Goal: Task Accomplishment & Management: Manage account settings

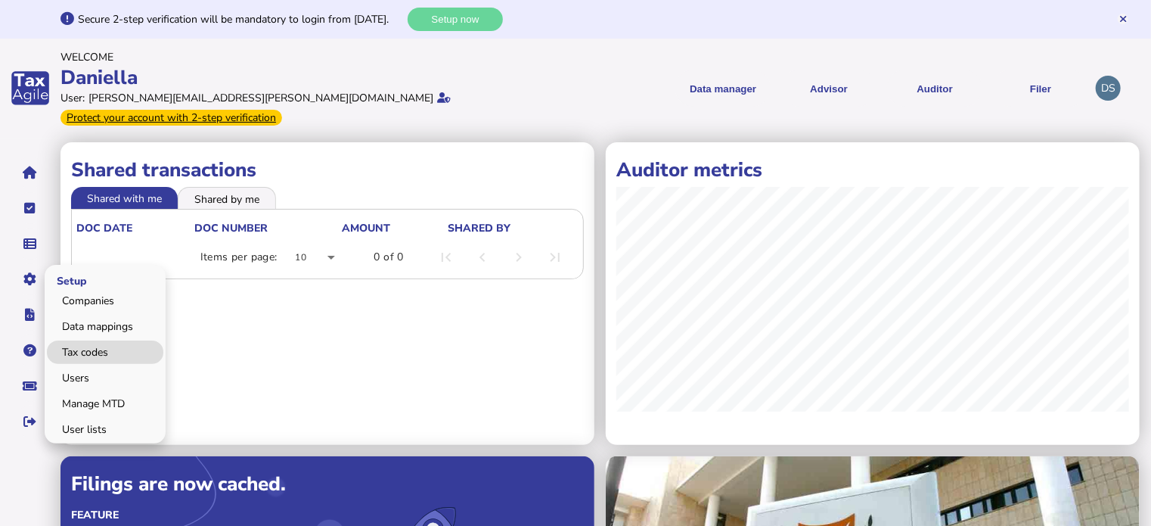
click at [85, 340] on link "Tax codes" at bounding box center [105, 351] width 116 height 23
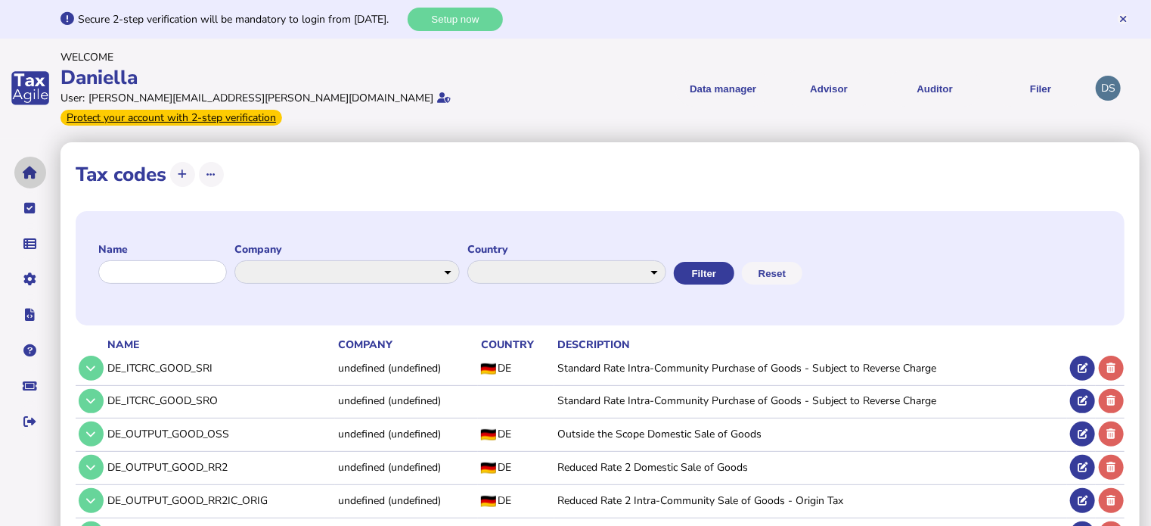
click at [41, 157] on button "navigate application pages" at bounding box center [30, 173] width 32 height 32
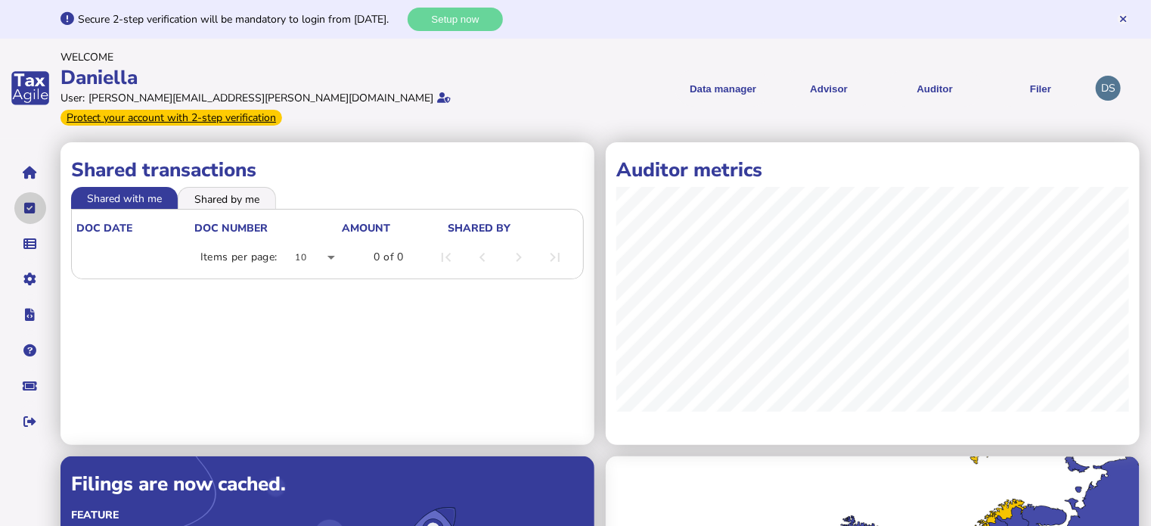
click at [37, 192] on button "navigate application pages" at bounding box center [30, 208] width 32 height 32
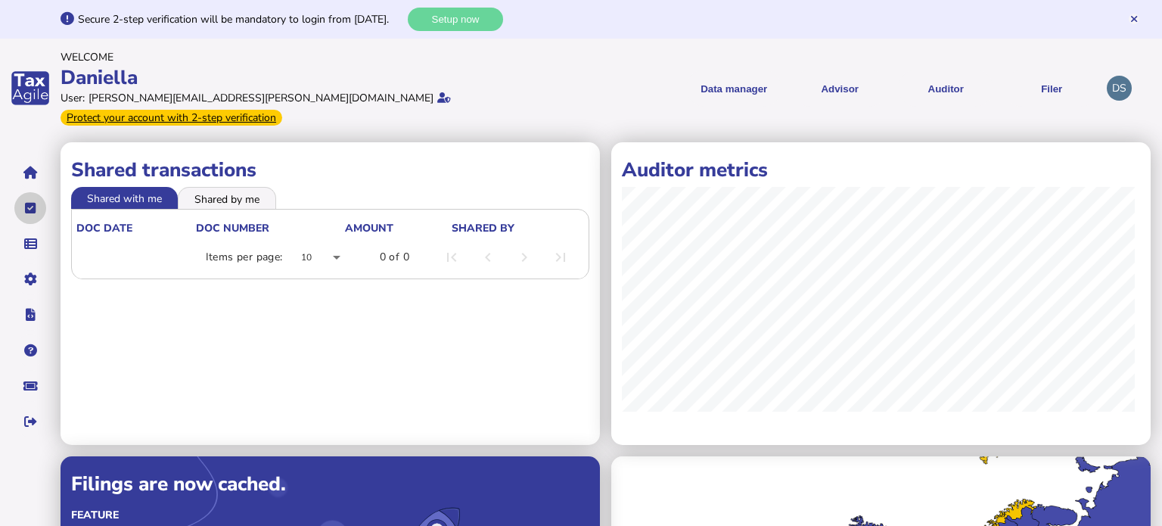
select select "**********"
select select "********"
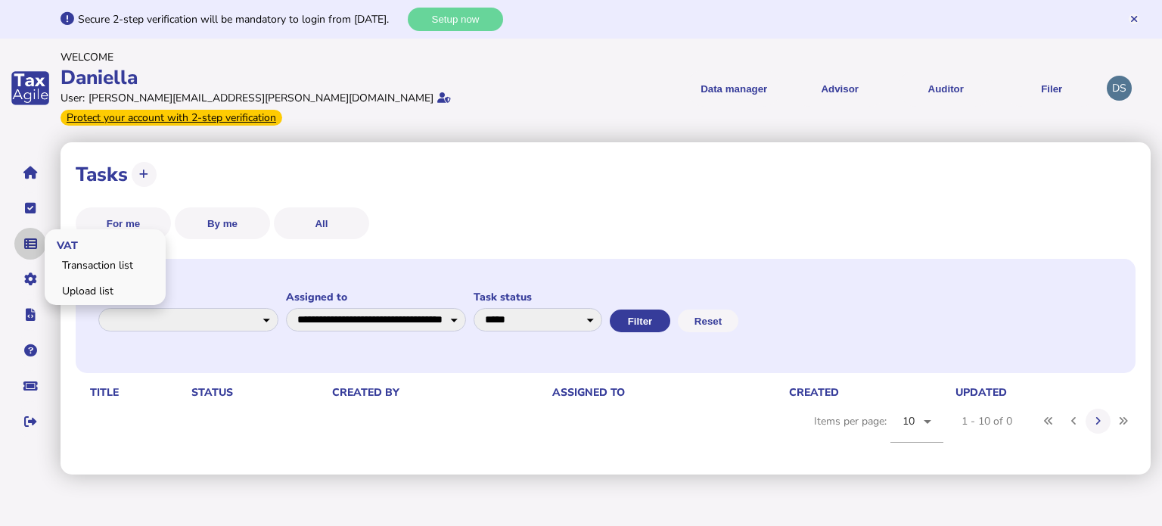
click at [32, 244] on icon "navigate application pages" at bounding box center [30, 244] width 13 height 1
click at [555, 207] on div "For me By me All" at bounding box center [606, 223] width 1060 height 32
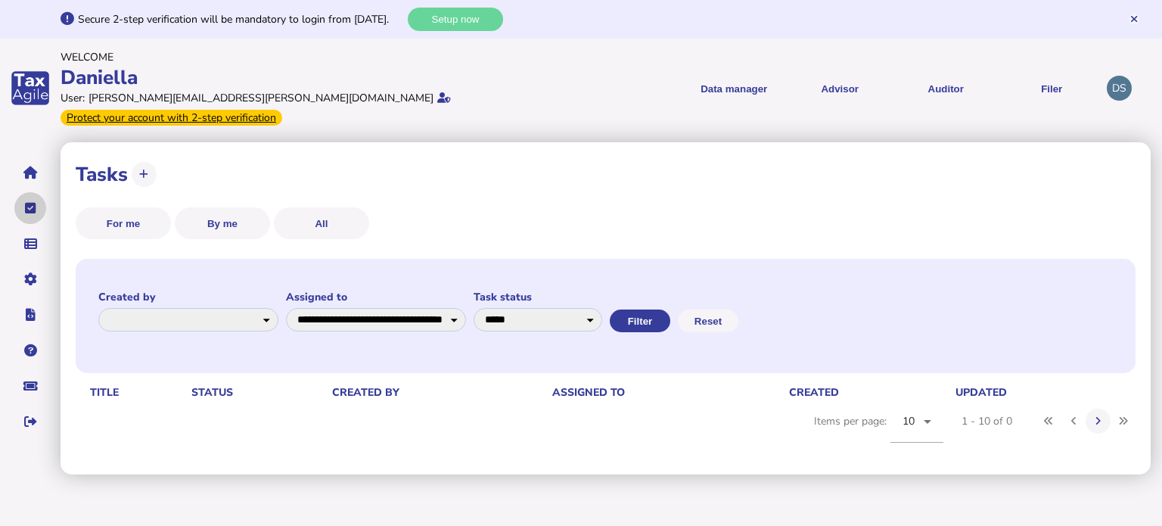
click at [36, 197] on button "navigate application pages" at bounding box center [30, 208] width 32 height 32
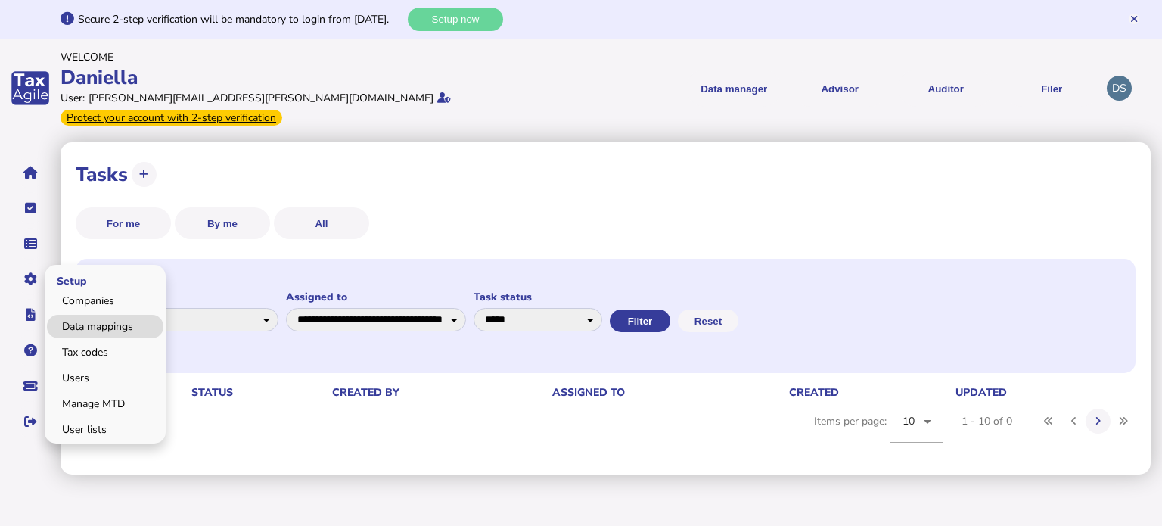
click at [92, 315] on link "Data mappings" at bounding box center [105, 326] width 116 height 23
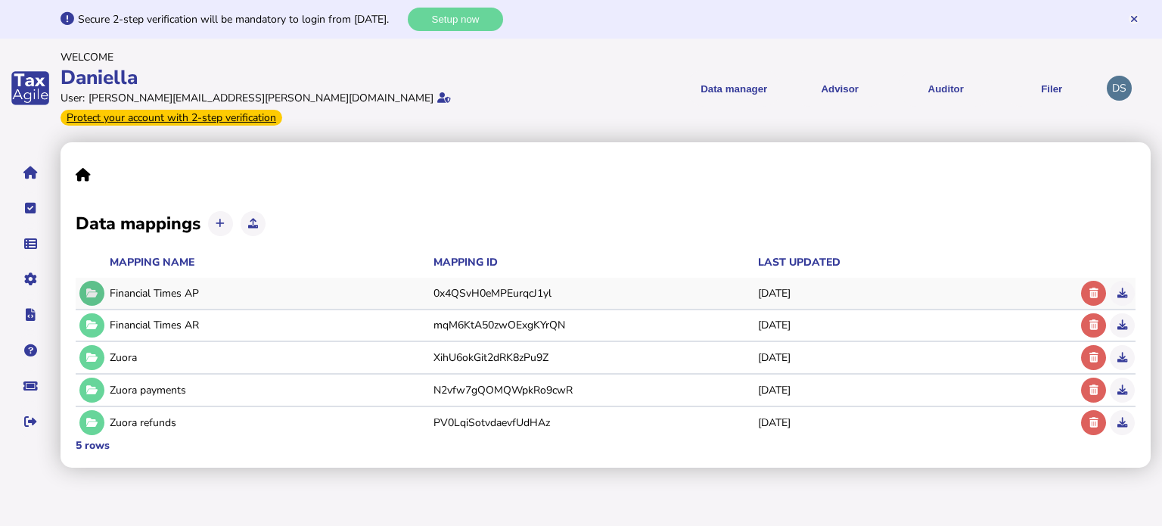
click at [94, 288] on icon at bounding box center [91, 293] width 11 height 10
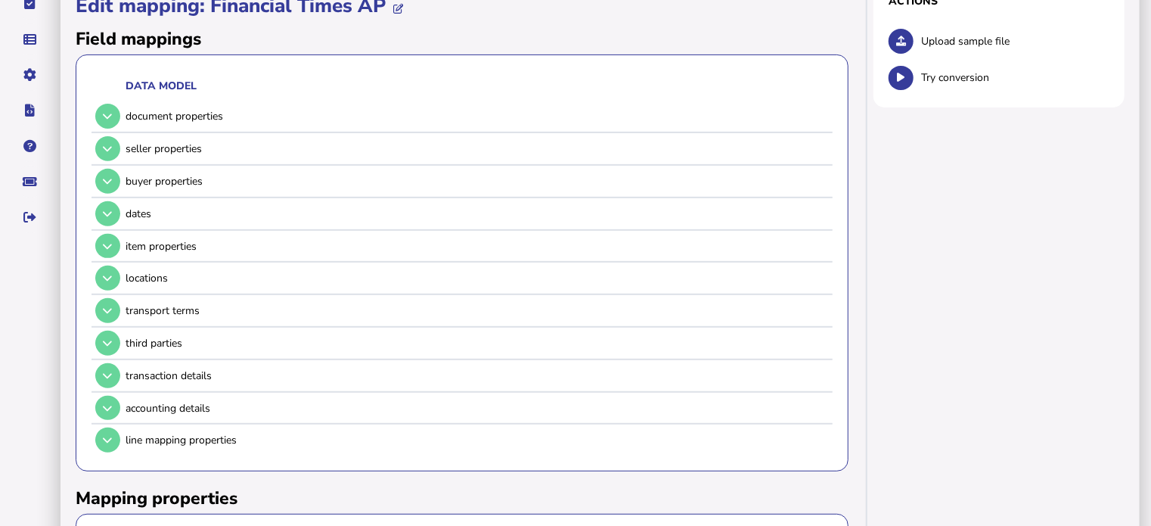
scroll to position [205, 0]
click at [107, 110] on icon at bounding box center [107, 115] width 9 height 10
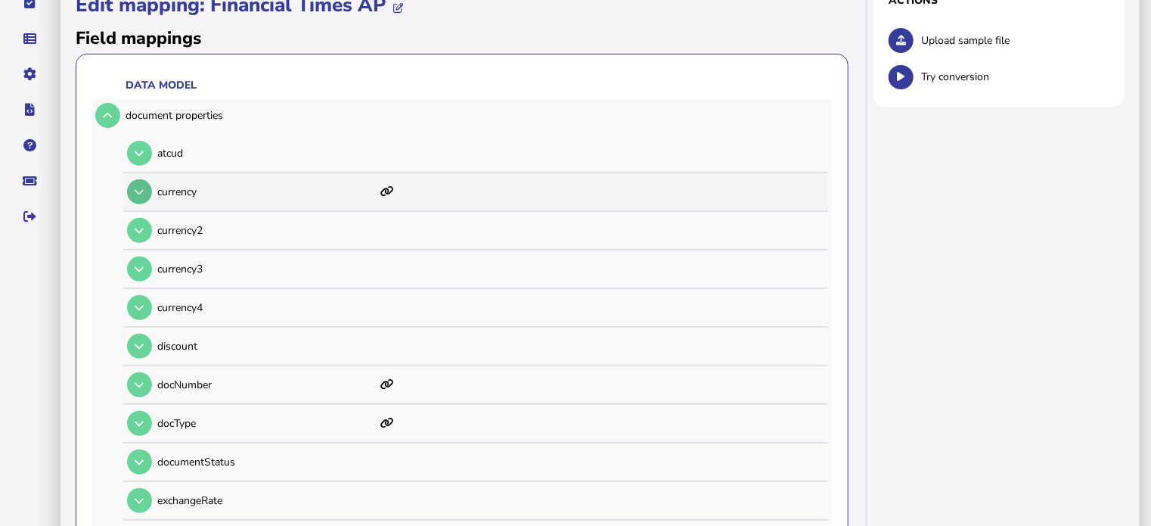
click at [142, 187] on icon at bounding box center [139, 192] width 9 height 10
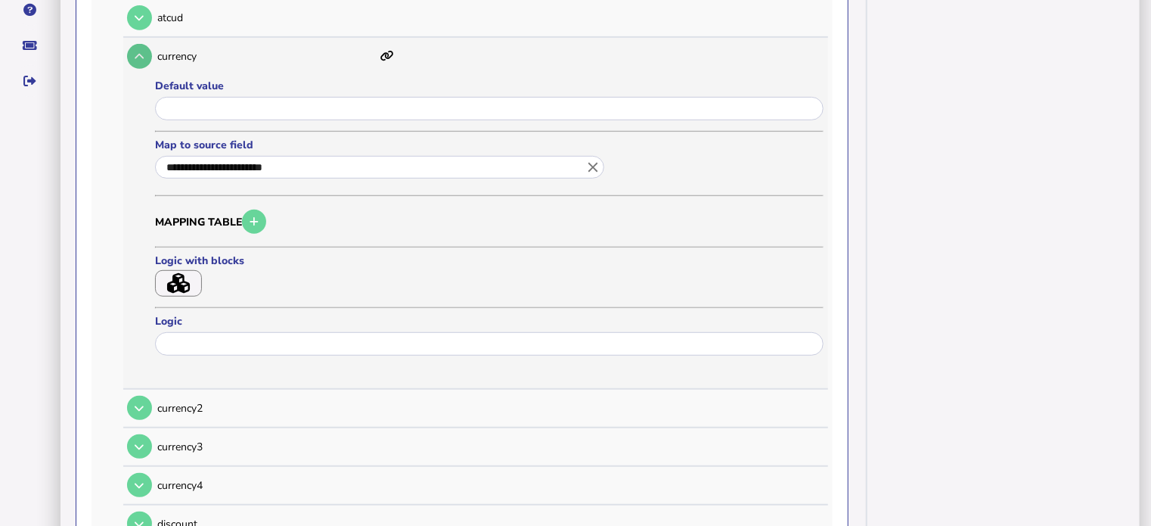
scroll to position [334, 0]
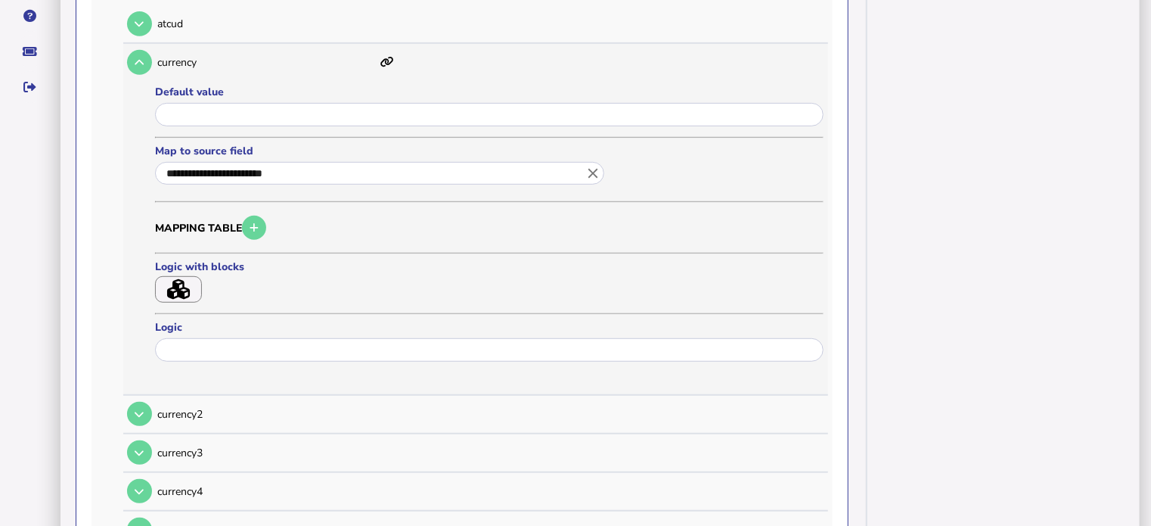
click at [189, 279] on icon "button" at bounding box center [178, 289] width 23 height 20
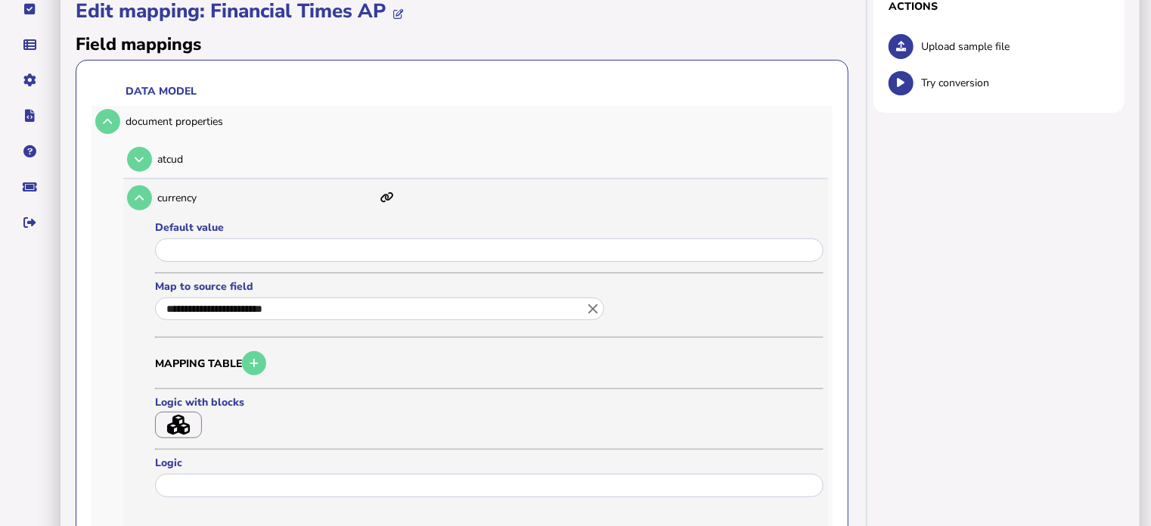
scroll to position [198, 0]
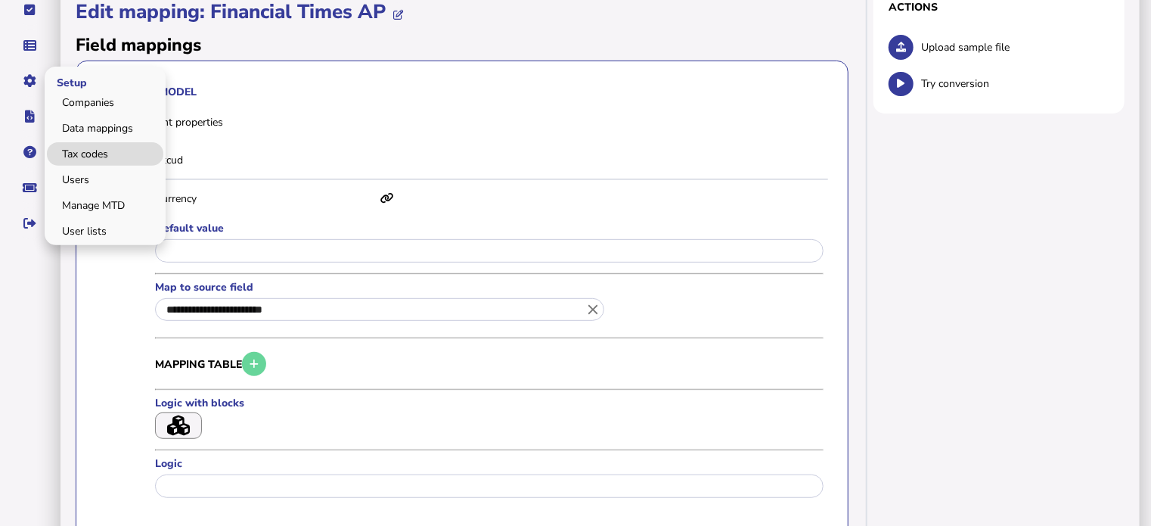
click at [101, 142] on link "Tax codes" at bounding box center [105, 153] width 116 height 23
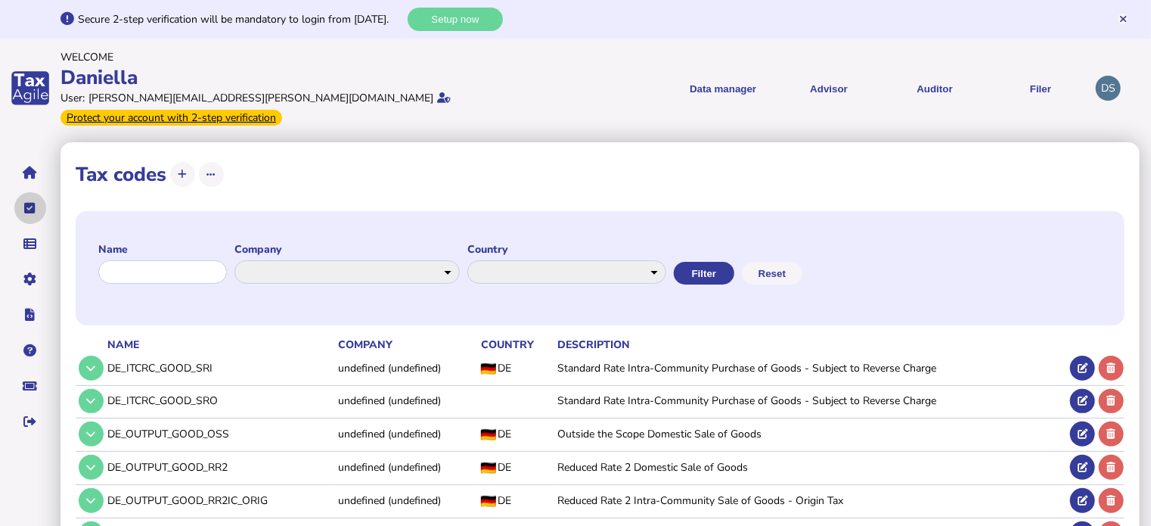
click at [33, 208] on icon "navigate application pages" at bounding box center [30, 208] width 11 height 1
select select "**********"
select select "********"
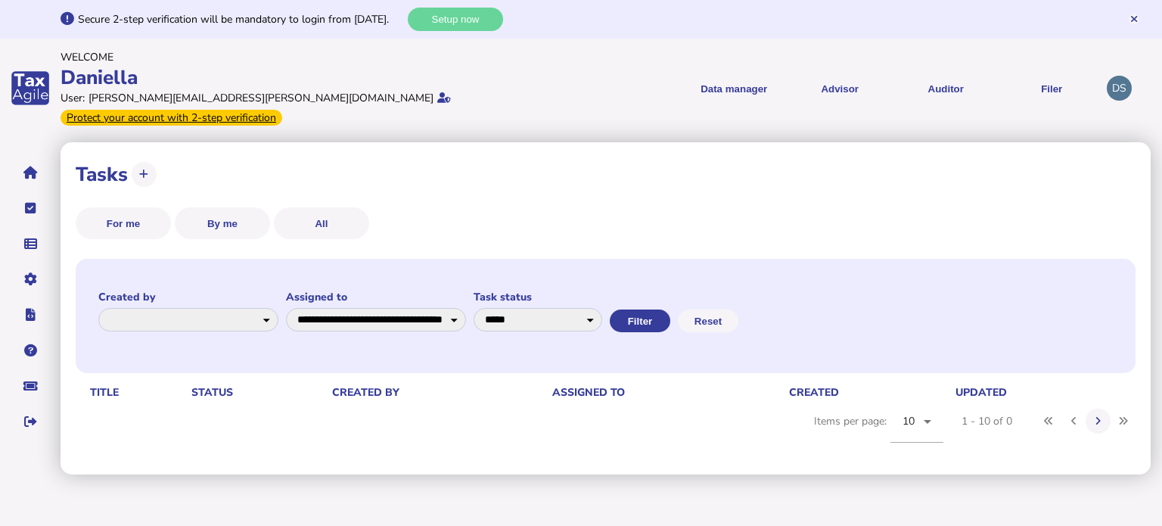
click at [539, 157] on div "**********" at bounding box center [606, 174] width 1060 height 34
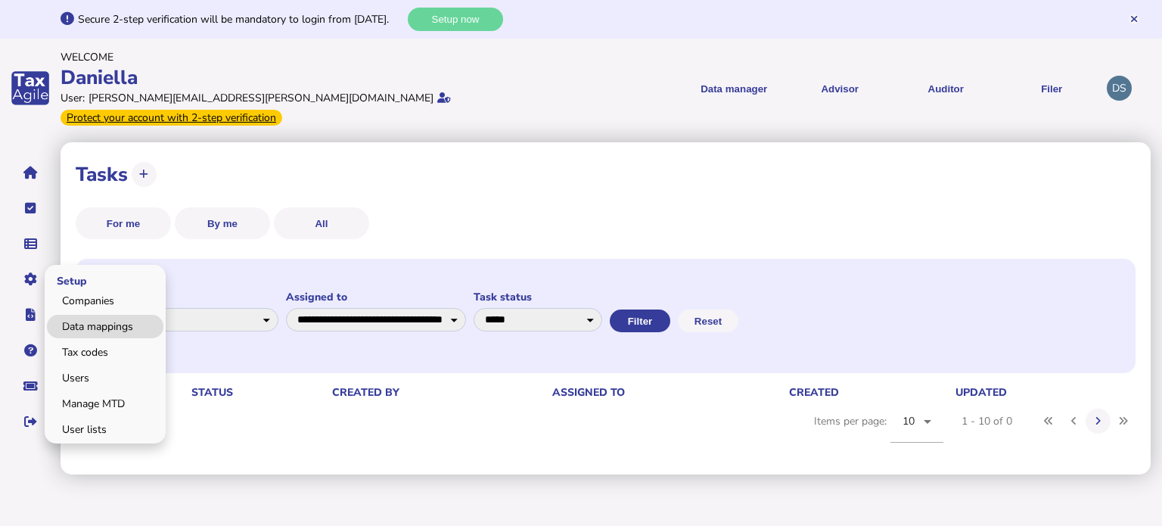
click at [124, 315] on link "Data mappings" at bounding box center [105, 326] width 116 height 23
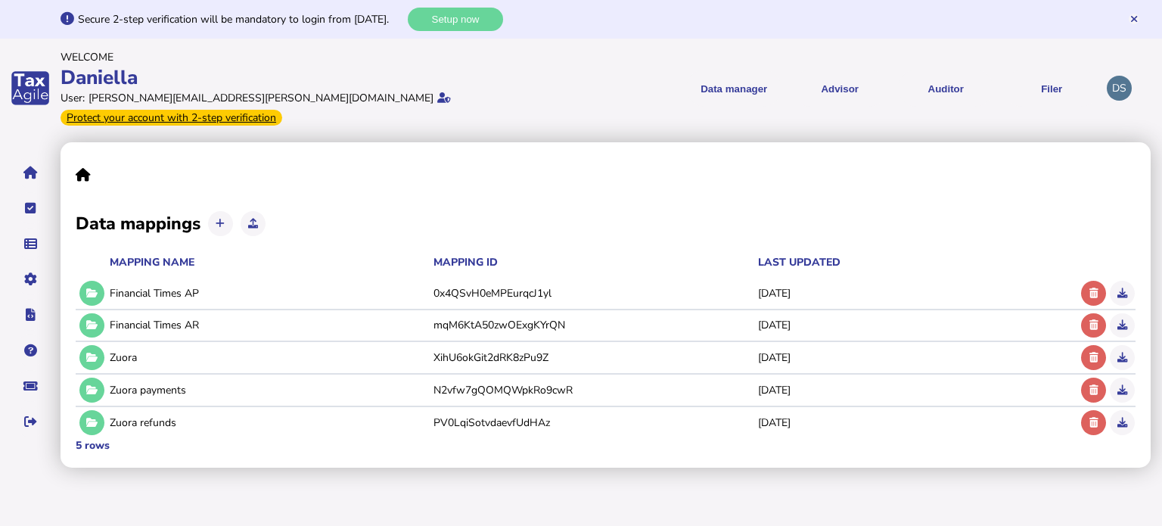
click at [390, 185] on div "Data mappings Mapping name Mapping ID Last updated Financial Times AP 0x4QSvH0e…" at bounding box center [606, 304] width 1090 height 325
click at [92, 288] on icon at bounding box center [91, 293] width 11 height 10
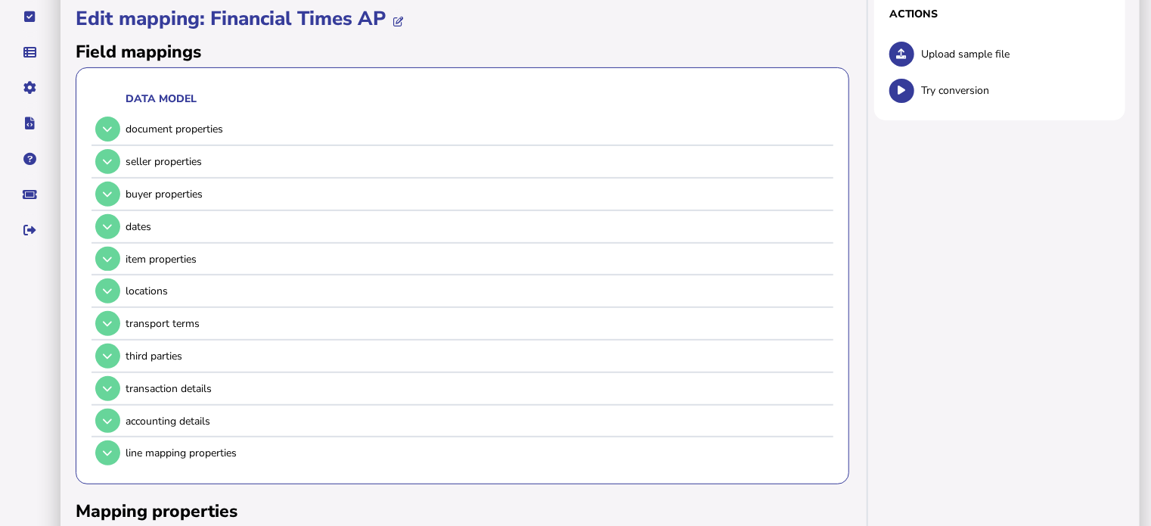
scroll to position [185, 0]
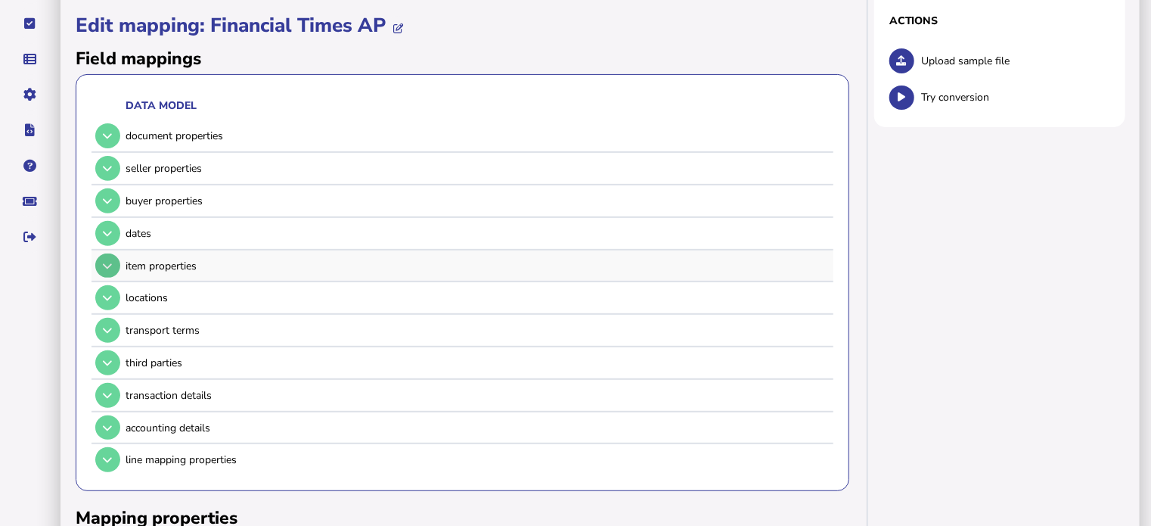
click at [110, 261] on icon at bounding box center [107, 266] width 9 height 10
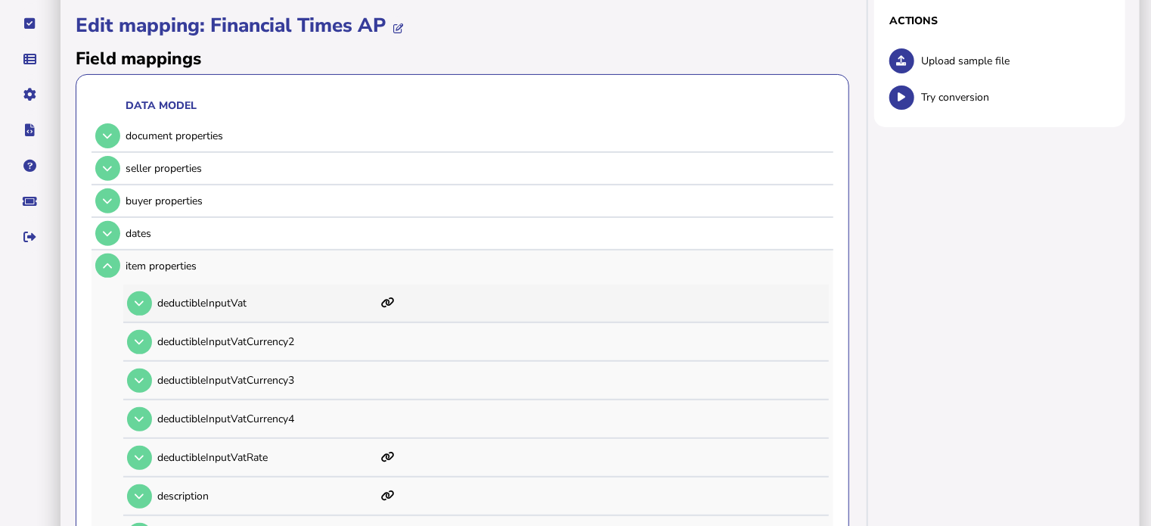
click at [388, 297] on icon at bounding box center [388, 302] width 14 height 11
click at [387, 297] on icon at bounding box center [388, 302] width 14 height 11
click at [144, 291] on button at bounding box center [139, 303] width 25 height 25
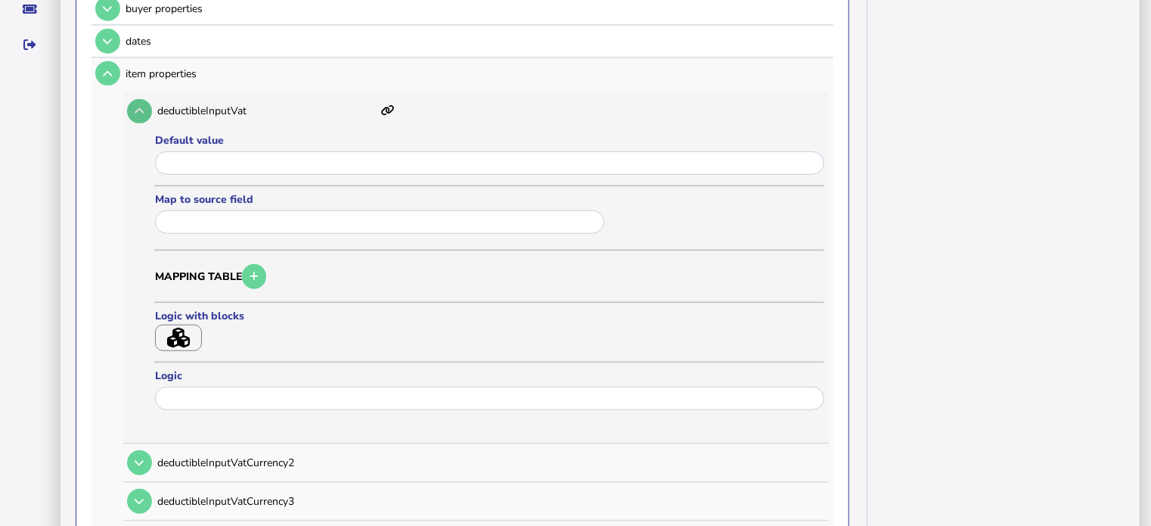
scroll to position [390, 0]
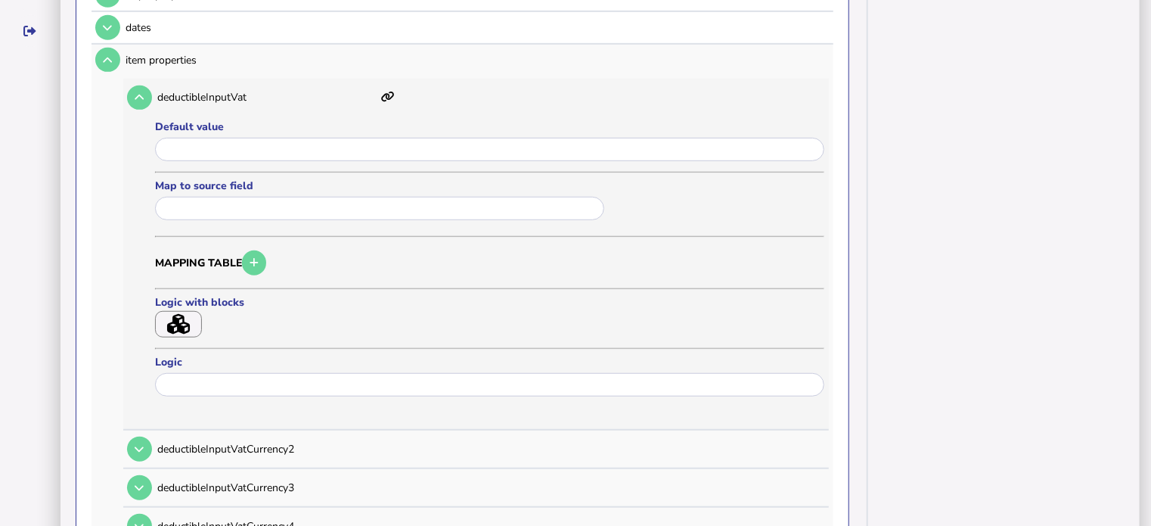
click at [188, 314] on icon "button" at bounding box center [178, 324] width 23 height 20
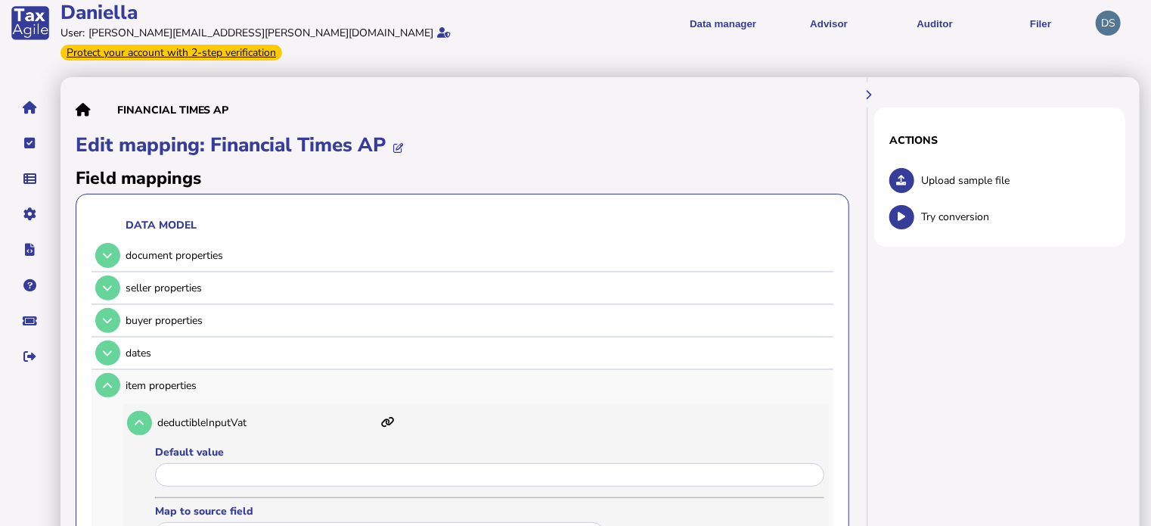
scroll to position [64, 0]
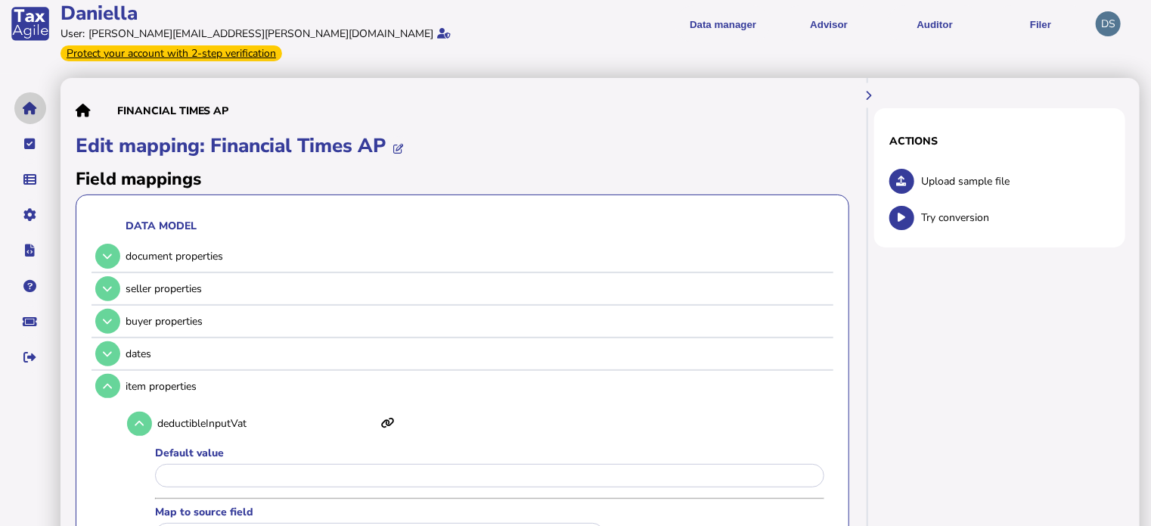
click at [33, 108] on icon "navigate application pages" at bounding box center [30, 108] width 14 height 1
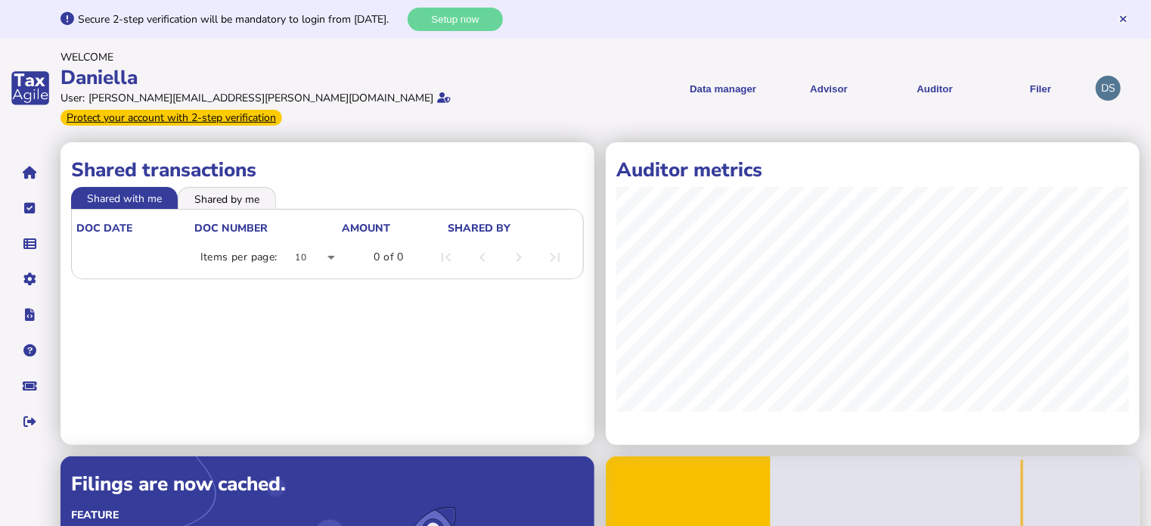
click at [23, 79] on div "app logo" at bounding box center [30, 89] width 61 height 100
click at [678, 33] on div "Secure 2-step verification will be mandatory to login from [DATE]. Setup now" at bounding box center [606, 19] width 1091 height 39
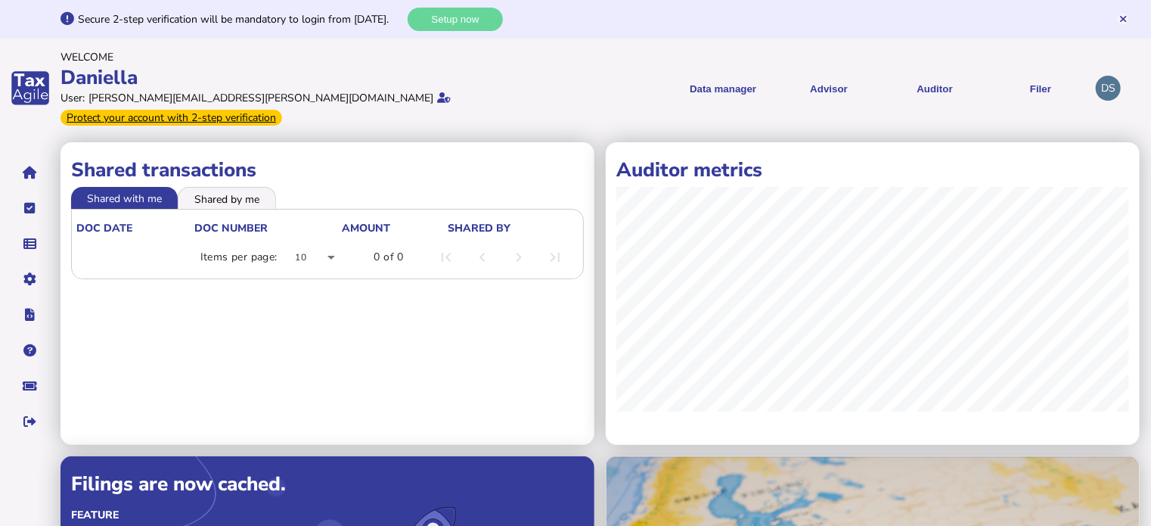
click at [219, 187] on li "Shared by me" at bounding box center [227, 197] width 98 height 21
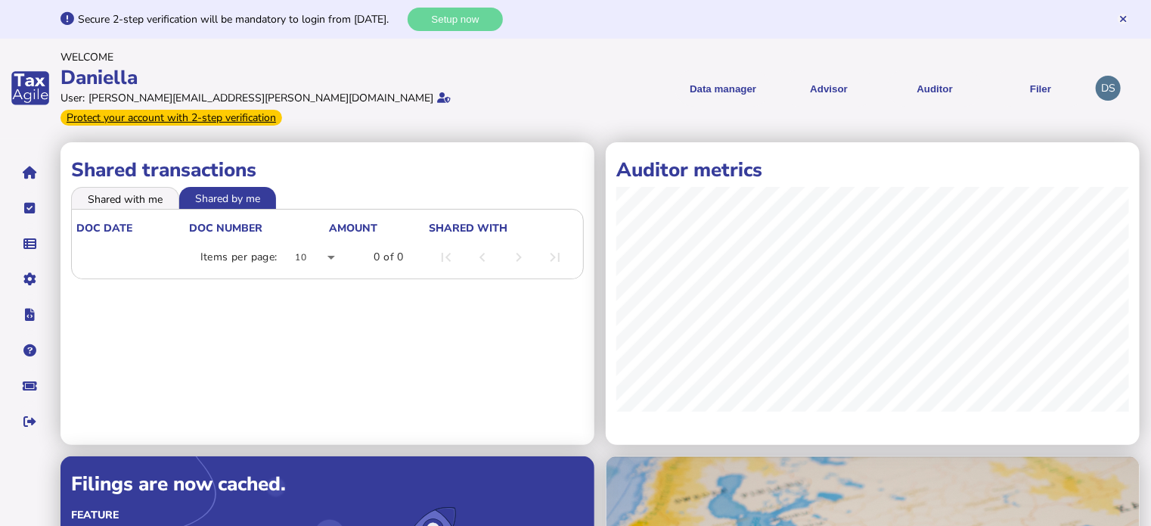
click at [130, 187] on li "Shared with me" at bounding box center [125, 197] width 108 height 21
